Goal: Entertainment & Leisure: Consume media (video, audio)

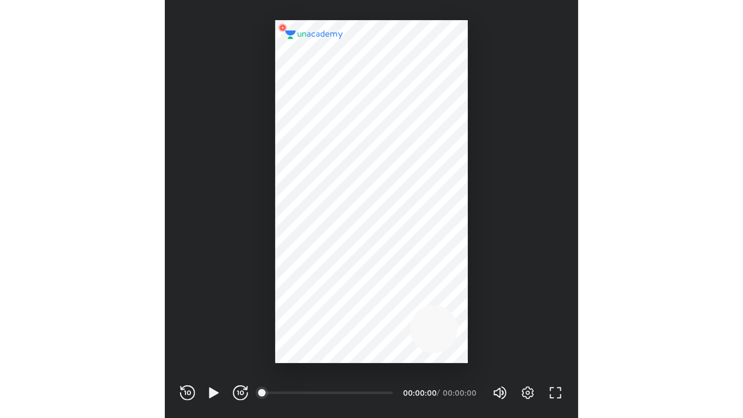
scroll to position [360, 357]
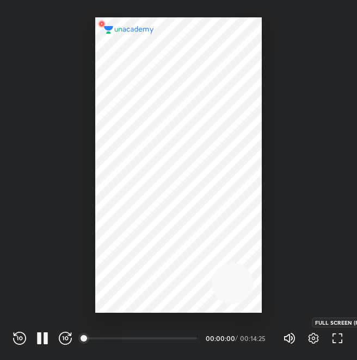
click at [341, 344] on icon "button" at bounding box center [337, 338] width 13 height 13
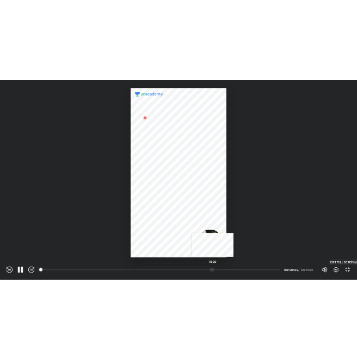
scroll to position [418, 743]
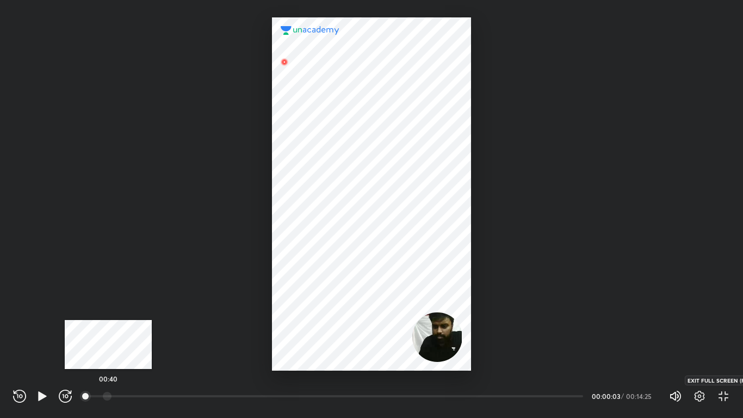
click at [108, 360] on div at bounding box center [107, 395] width 9 height 9
click at [120, 360] on div at bounding box center [119, 395] width 9 height 9
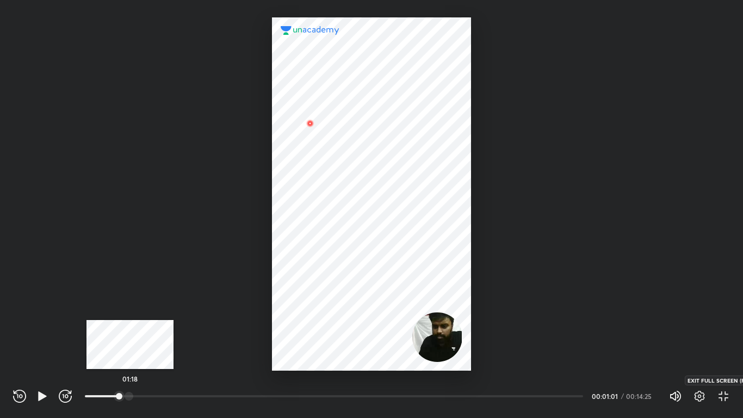
click at [130, 360] on div at bounding box center [128, 395] width 9 height 9
click at [132, 360] on div at bounding box center [131, 395] width 9 height 9
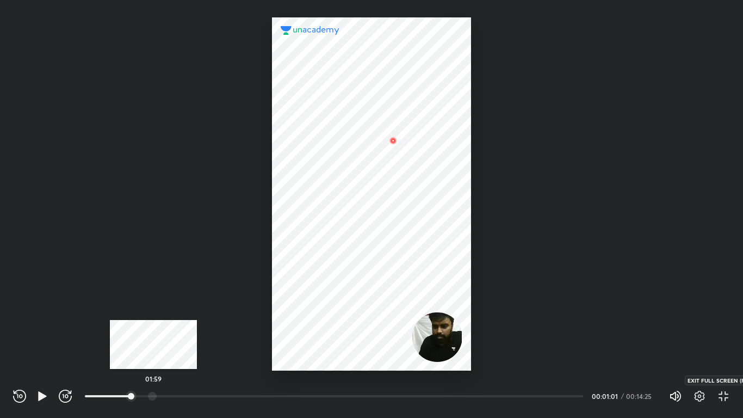
click at [153, 360] on div at bounding box center [152, 395] width 9 height 9
click at [146, 360] on div "01:46" at bounding box center [334, 395] width 498 height 11
click at [154, 360] on div at bounding box center [152, 395] width 9 height 9
click at [159, 360] on div at bounding box center [158, 395] width 9 height 9
click at [165, 360] on div at bounding box center [164, 395] width 9 height 9
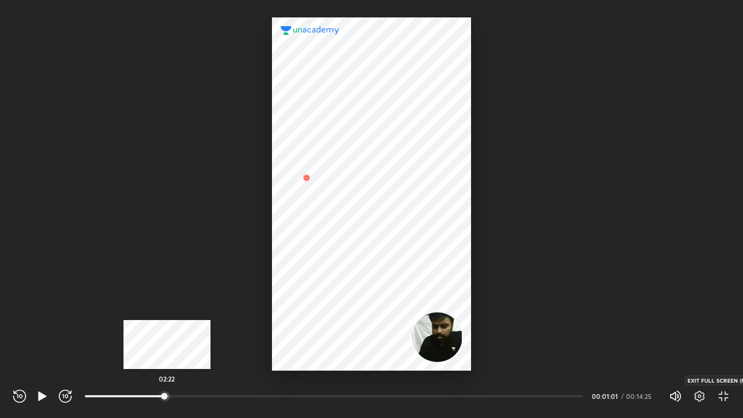
click at [167, 360] on div at bounding box center [165, 395] width 9 height 9
click at [178, 360] on div at bounding box center [176, 395] width 9 height 9
click at [170, 360] on div at bounding box center [169, 395] width 9 height 9
click at [171, 360] on div at bounding box center [169, 395] width 9 height 9
click at [172, 360] on div at bounding box center [171, 395] width 9 height 9
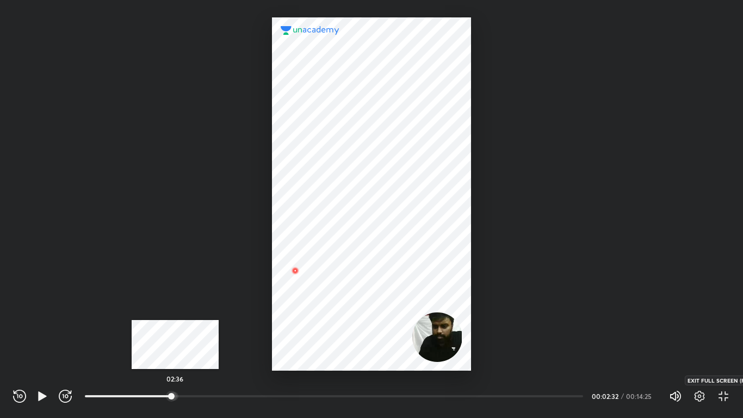
click at [176, 360] on div at bounding box center [174, 395] width 9 height 9
click at [183, 360] on div at bounding box center [182, 395] width 9 height 9
click at [187, 360] on div at bounding box center [186, 395] width 9 height 9
click at [191, 360] on div at bounding box center [190, 395] width 9 height 9
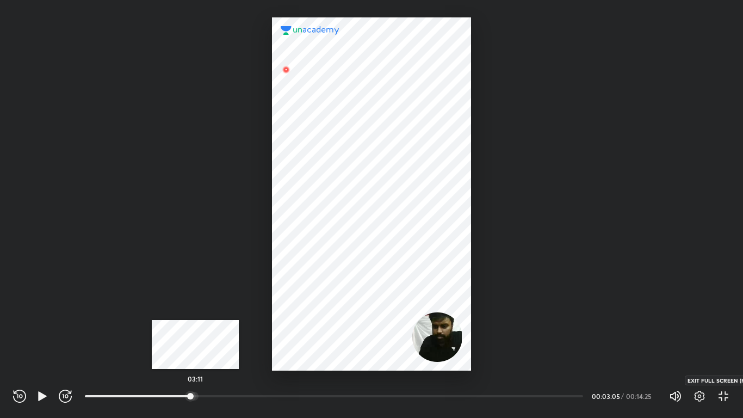
click at [196, 360] on div at bounding box center [194, 395] width 9 height 9
click at [200, 360] on div at bounding box center [199, 395] width 9 height 9
click at [202, 360] on div at bounding box center [201, 395] width 9 height 9
click at [200, 360] on div at bounding box center [198, 395] width 9 height 9
click at [205, 360] on div at bounding box center [204, 395] width 9 height 9
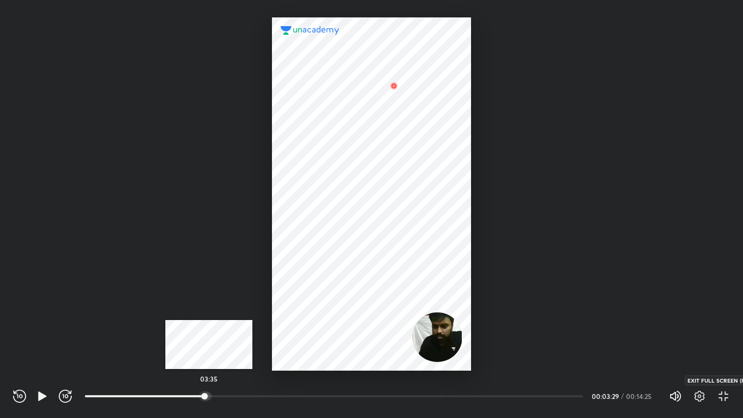
click at [209, 360] on div at bounding box center [207, 395] width 9 height 9
click at [214, 360] on div at bounding box center [212, 395] width 9 height 9
click at [211, 360] on div at bounding box center [210, 395] width 9 height 9
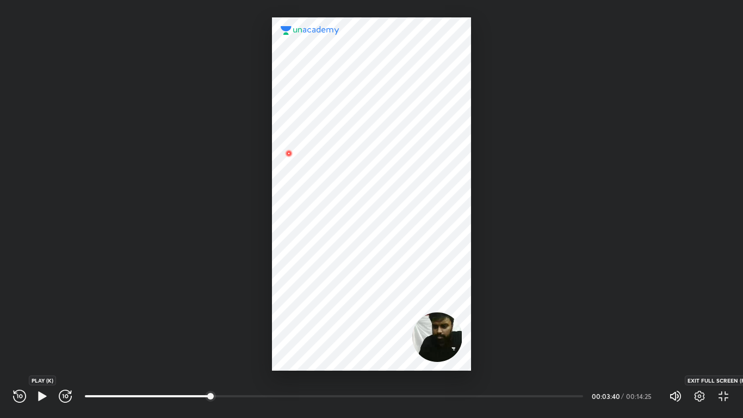
click at [46, 360] on icon "button" at bounding box center [42, 395] width 13 height 13
click at [11, 360] on div "REWIND (J) PAUSE (K) FORWARD (L) 00:45 00:03:41 / 00:14:25 Volume (M) 100% Sett…" at bounding box center [371, 393] width 743 height 47
click at [14, 360] on icon "button" at bounding box center [19, 395] width 13 height 13
click at [46, 360] on icon "button" at bounding box center [45, 396] width 4 height 12
click at [46, 360] on icon "button" at bounding box center [42, 395] width 13 height 13
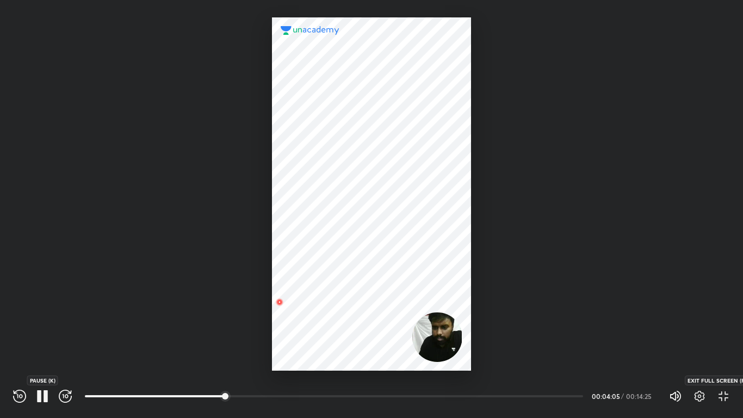
click at [46, 360] on icon "button" at bounding box center [45, 396] width 4 height 12
click at [46, 360] on icon "button" at bounding box center [42, 395] width 8 height 9
click at [46, 360] on icon "button" at bounding box center [45, 396] width 4 height 12
click at [40, 360] on icon "button" at bounding box center [39, 396] width 4 height 12
click at [40, 360] on icon "button" at bounding box center [42, 395] width 8 height 9
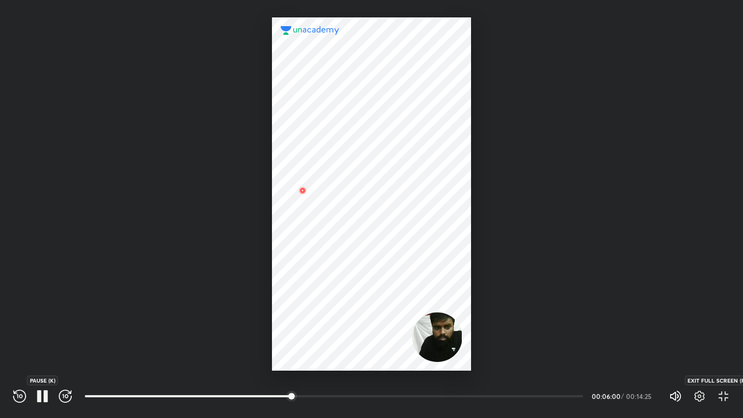
click at [40, 360] on icon "button" at bounding box center [39, 396] width 4 height 12
click at [356, 360] on icon "button" at bounding box center [723, 395] width 13 height 13
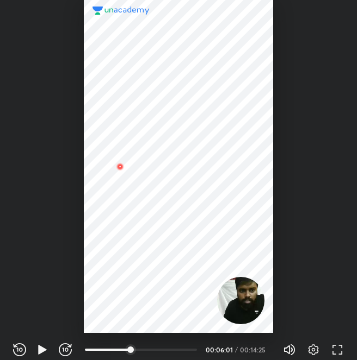
scroll to position [360, 357]
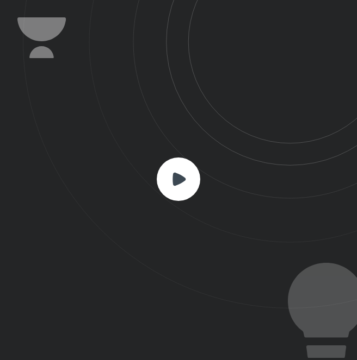
scroll to position [360, 357]
